Goal: Transaction & Acquisition: Purchase product/service

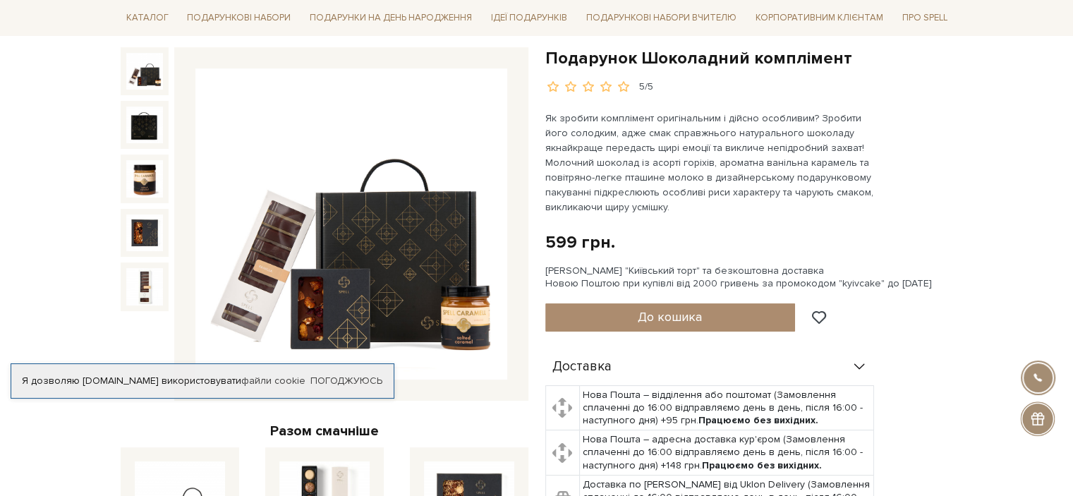
scroll to position [141, 0]
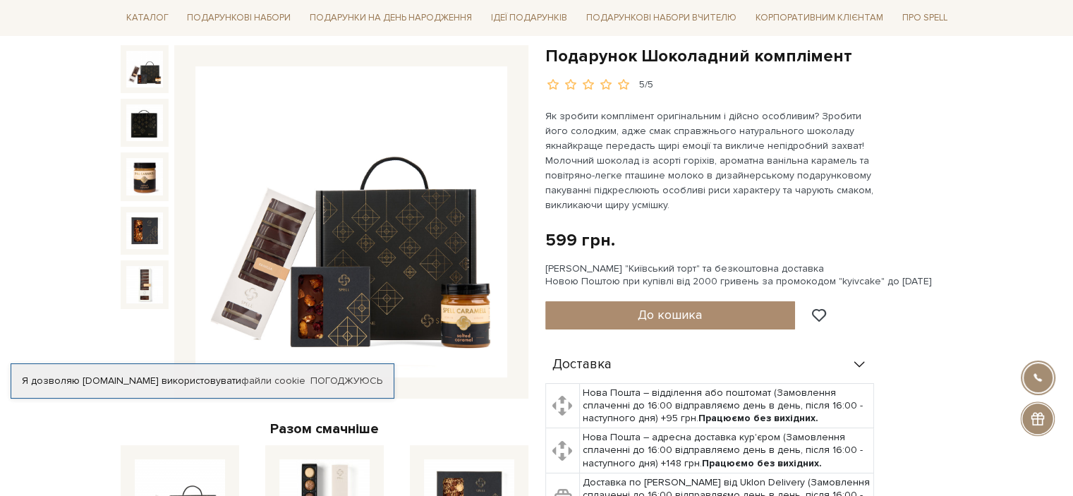
click at [406, 231] on img at bounding box center [351, 222] width 312 height 312
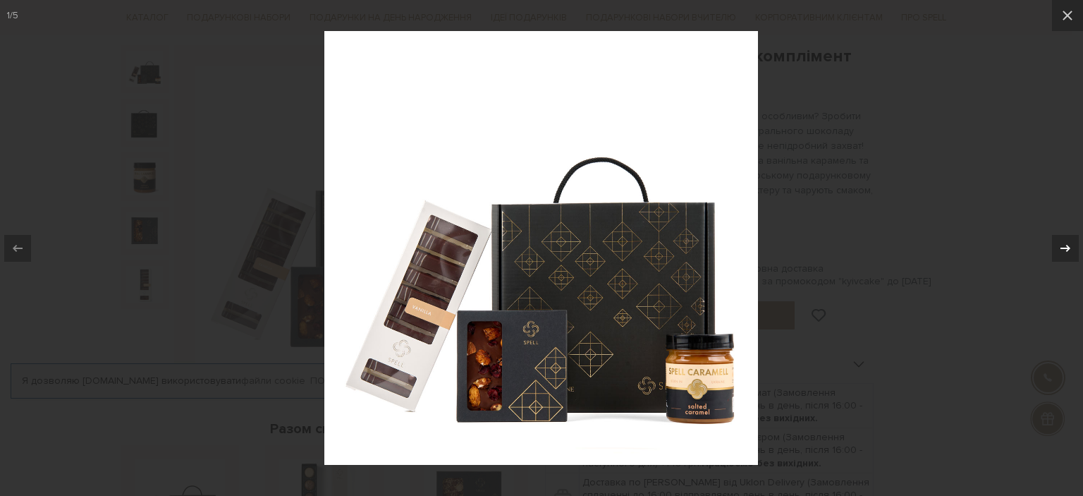
click at [1068, 248] on icon at bounding box center [1066, 247] width 10 height 7
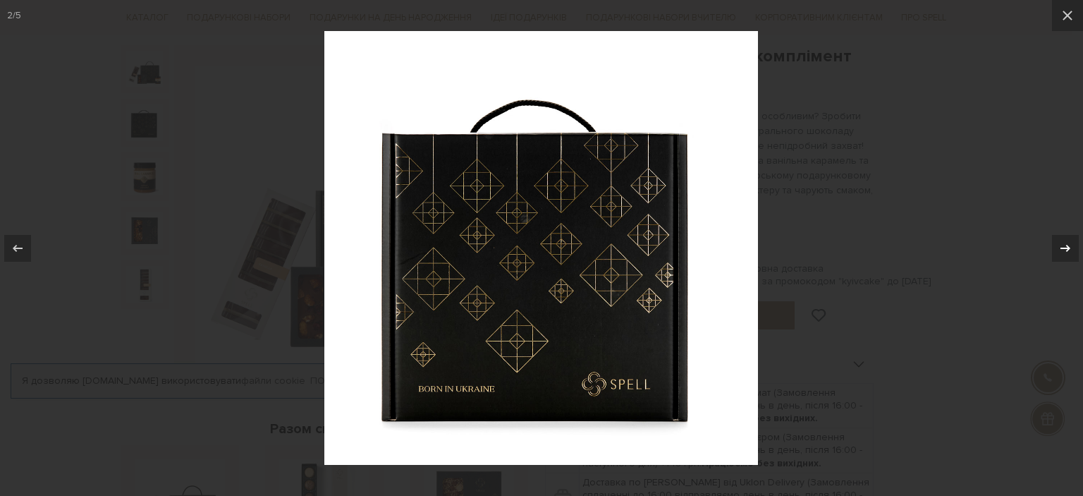
click at [1068, 248] on icon at bounding box center [1066, 247] width 10 height 7
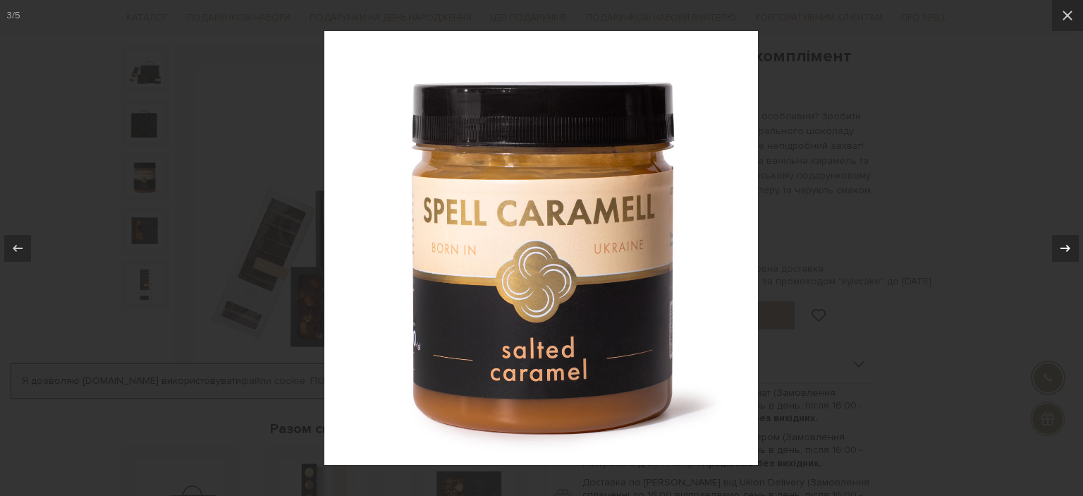
click at [1068, 248] on icon at bounding box center [1066, 247] width 10 height 7
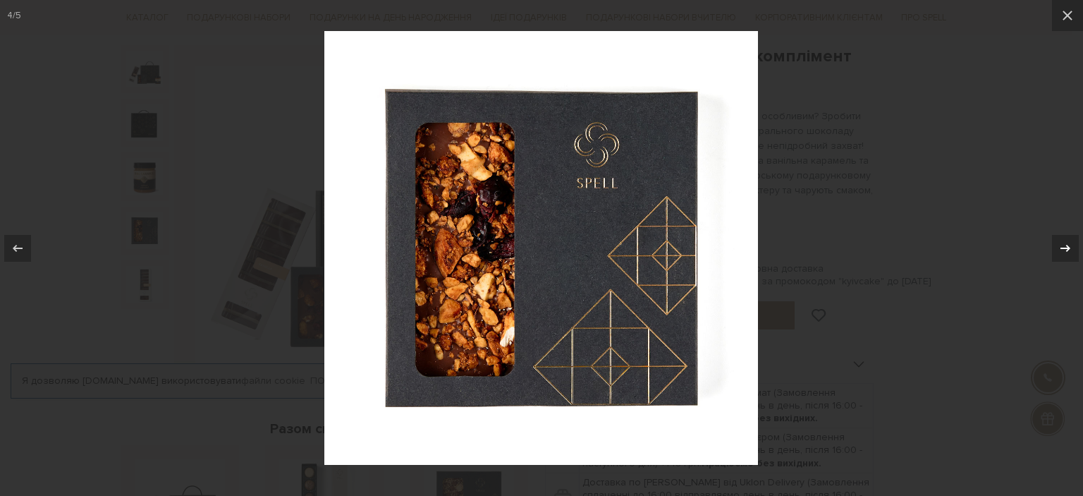
click at [1068, 248] on icon at bounding box center [1066, 247] width 10 height 7
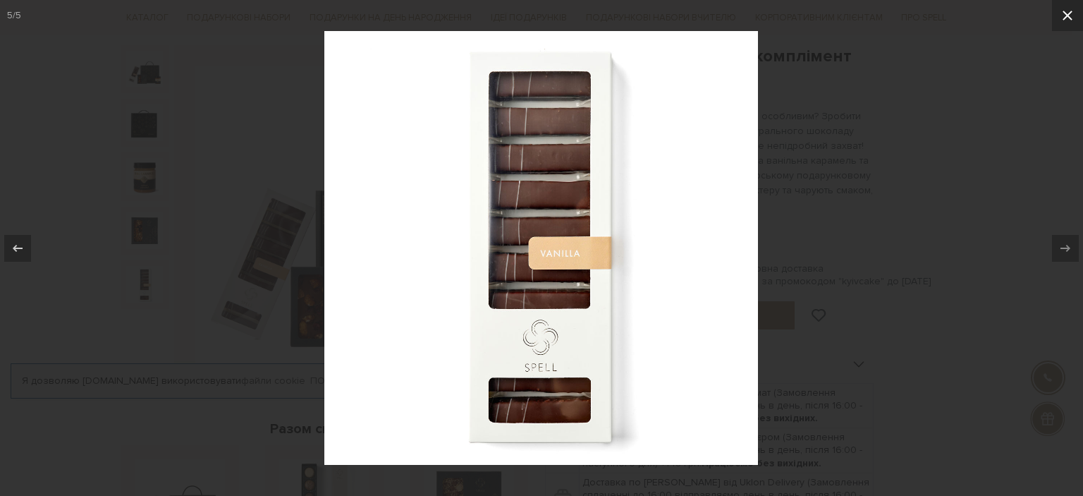
click at [1067, 15] on icon at bounding box center [1068, 16] width 10 height 10
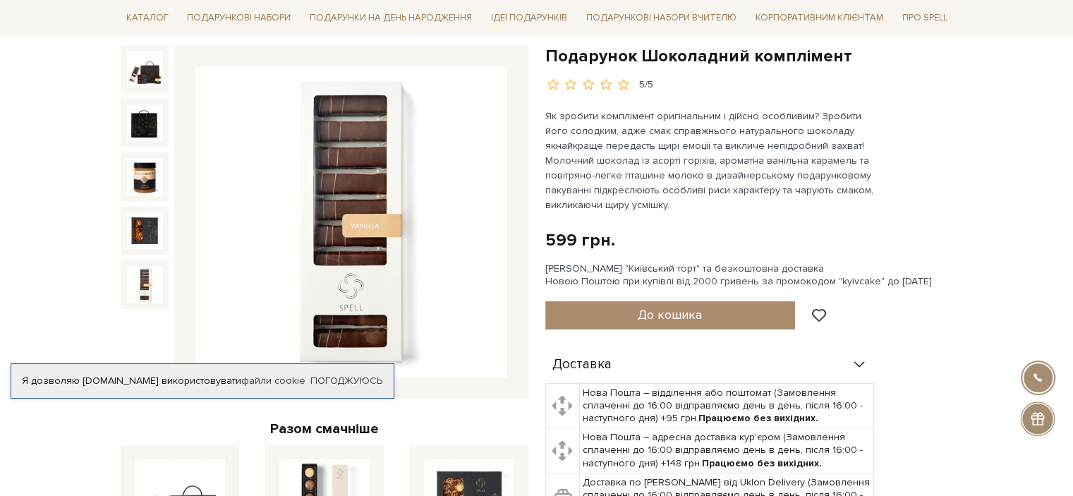
click at [149, 279] on img at bounding box center [144, 284] width 37 height 37
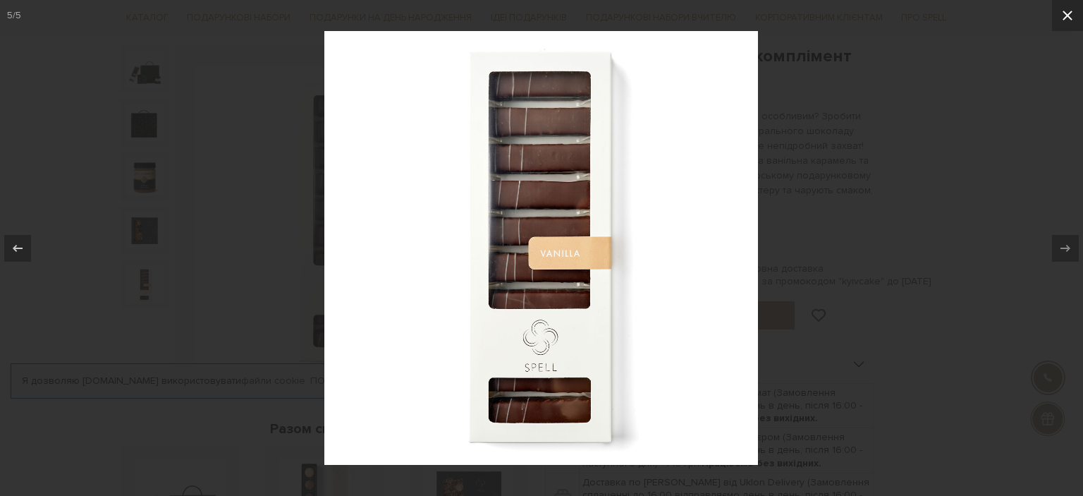
click at [1069, 19] on icon at bounding box center [1067, 15] width 17 height 17
